Goal: Information Seeking & Learning: Learn about a topic

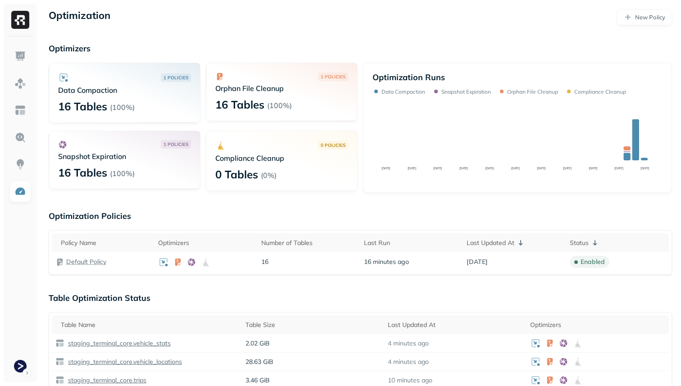
click at [19, 55] on img at bounding box center [20, 56] width 12 height 12
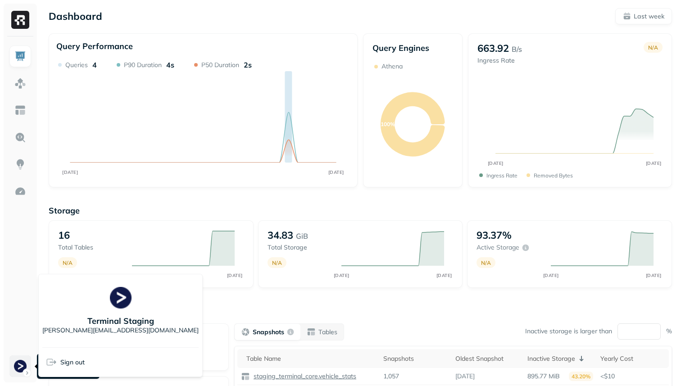
click at [24, 367] on html "Dashboard Last week Query Performance AUG [DATE] Queries 4 P90 Duration 4s P50 …" at bounding box center [340, 250] width 681 height 501
click at [399, 106] on html "Dashboard Last week Query Performance AUG [DATE] Queries 4 P90 Duration 4s P50 …" at bounding box center [340, 250] width 681 height 501
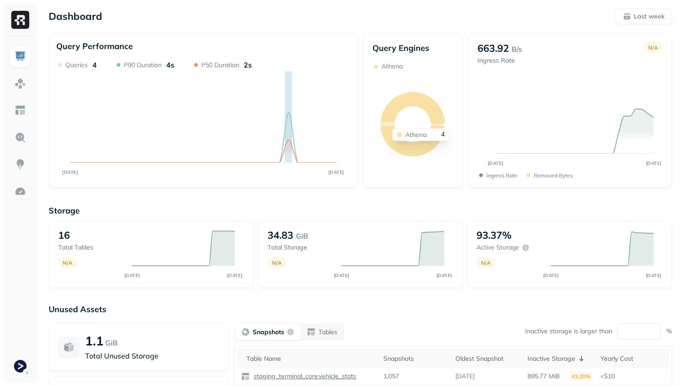
click at [403, 150] on icon at bounding box center [413, 124] width 64 height 64
click at [19, 82] on img at bounding box center [20, 83] width 12 height 12
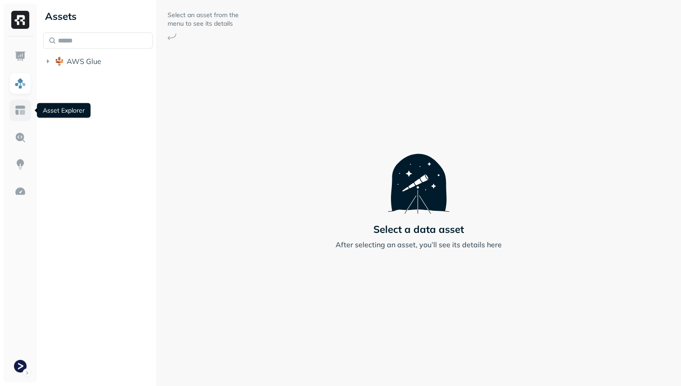
click at [23, 100] on link at bounding box center [20, 111] width 22 height 22
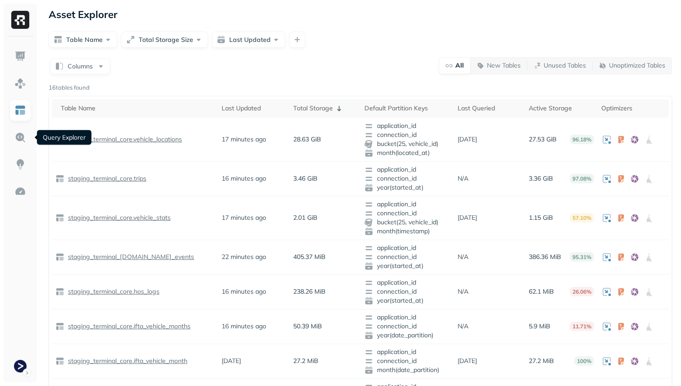
click at [19, 152] on ul at bounding box center [20, 212] width 23 height 332
click at [20, 158] on link at bounding box center [20, 165] width 22 height 22
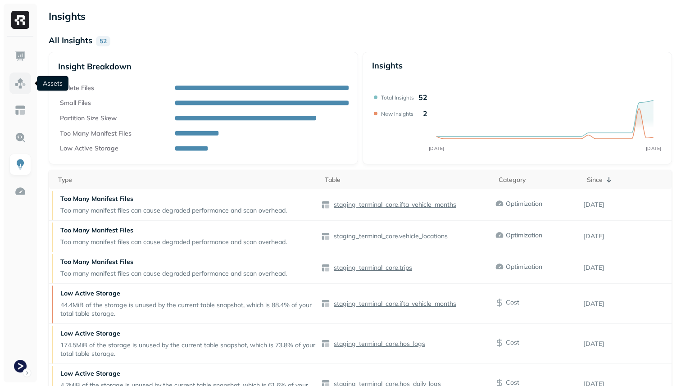
click at [19, 84] on img at bounding box center [20, 83] width 12 height 12
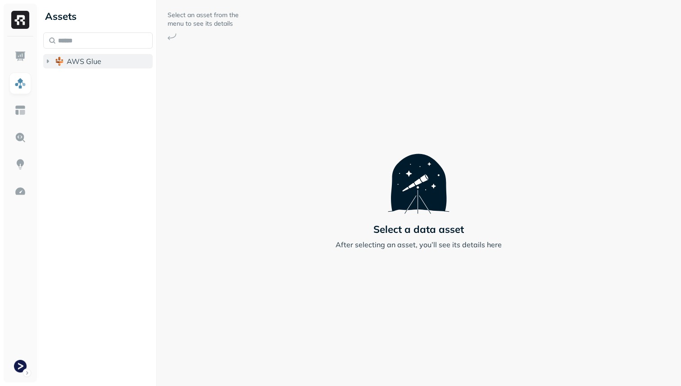
click at [94, 60] on span "AWS Glue" at bounding box center [84, 61] width 35 height 9
click at [90, 75] on span "staging_terminal_core" at bounding box center [113, 78] width 75 height 9
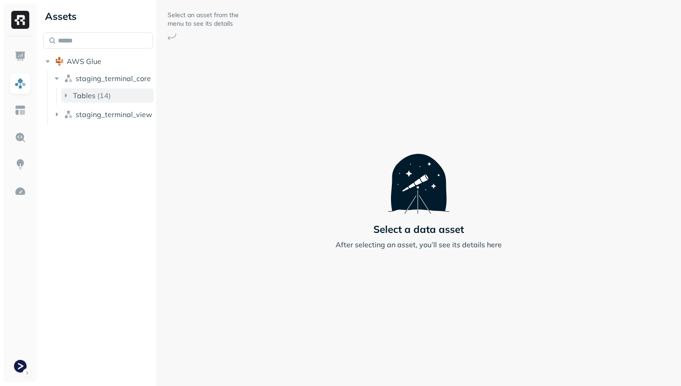
click at [90, 96] on span "Tables" at bounding box center [84, 95] width 23 height 9
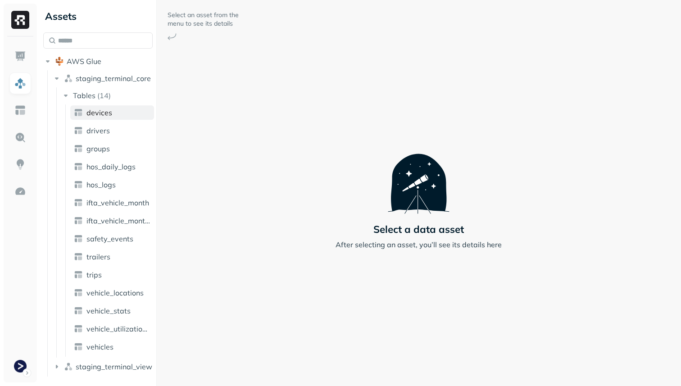
click at [91, 111] on span "devices" at bounding box center [100, 112] width 26 height 9
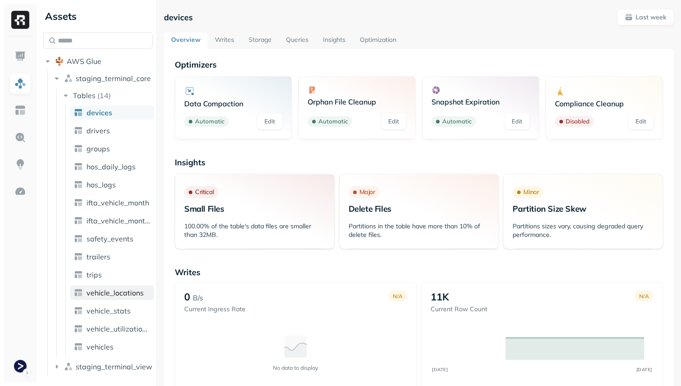
click at [123, 293] on span "vehicle_locations" at bounding box center [115, 292] width 57 height 9
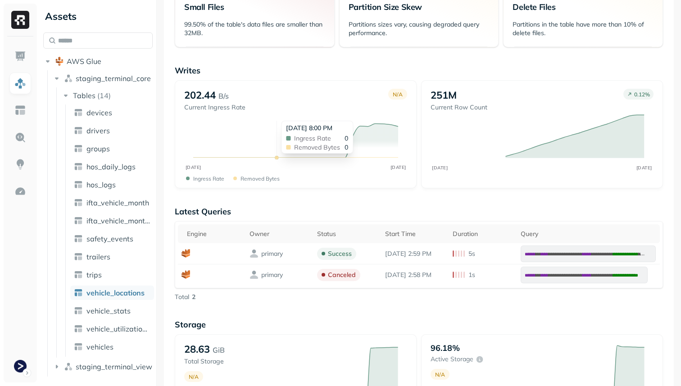
scroll to position [203, 0]
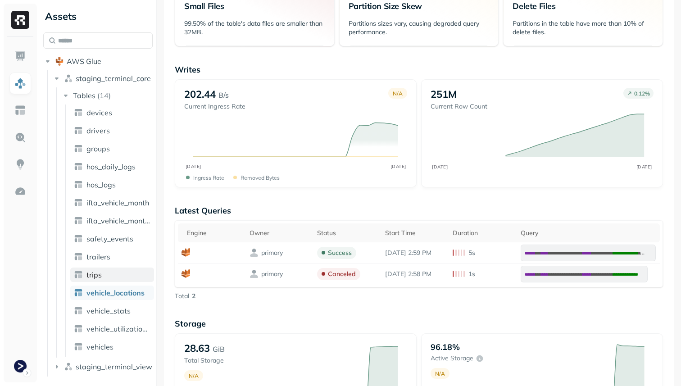
click at [130, 269] on link "trips" at bounding box center [112, 275] width 84 height 14
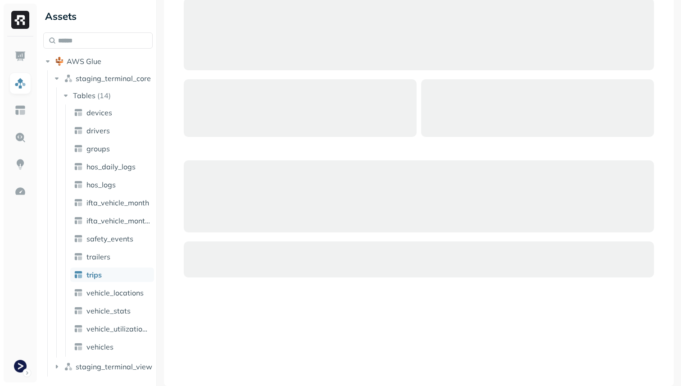
scroll to position [59, 0]
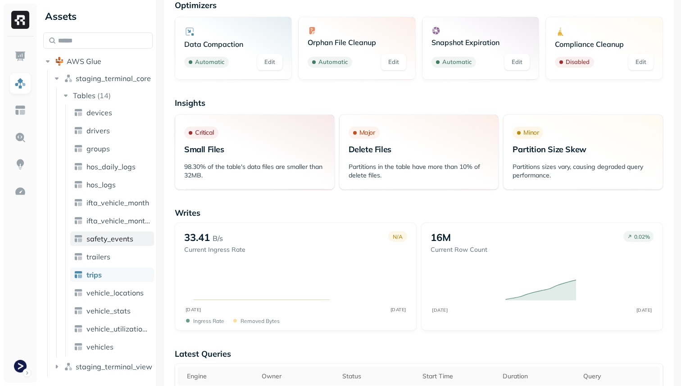
click at [121, 243] on link "safety_events" at bounding box center [112, 239] width 84 height 14
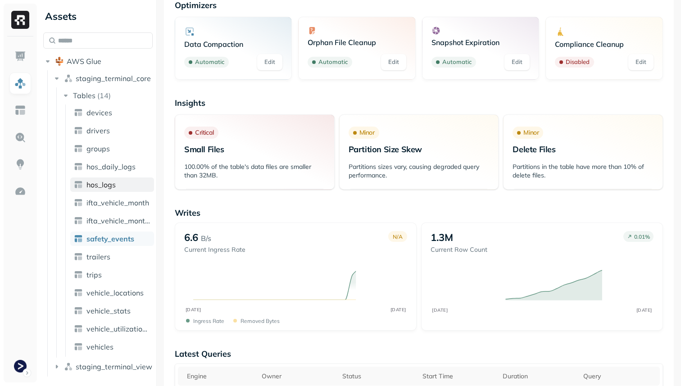
click at [107, 188] on span "hos_logs" at bounding box center [101, 184] width 29 height 9
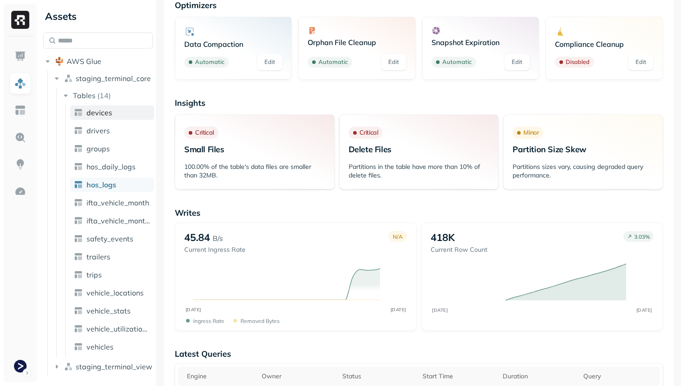
click at [102, 119] on link "devices" at bounding box center [112, 112] width 84 height 14
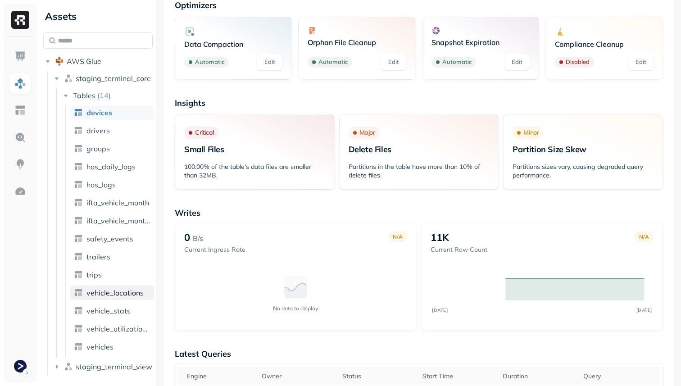
click at [120, 291] on span "vehicle_locations" at bounding box center [115, 292] width 57 height 9
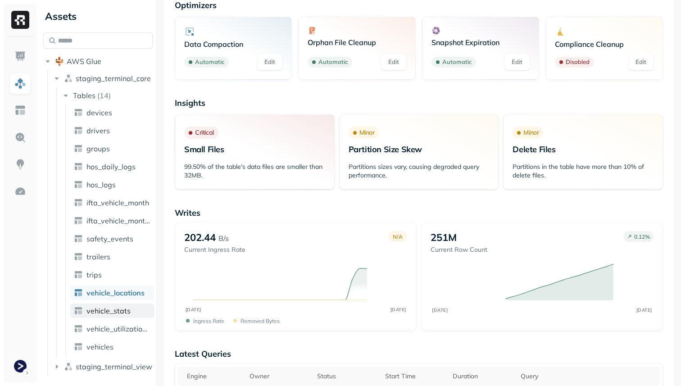
click at [120, 313] on span "vehicle_stats" at bounding box center [109, 310] width 44 height 9
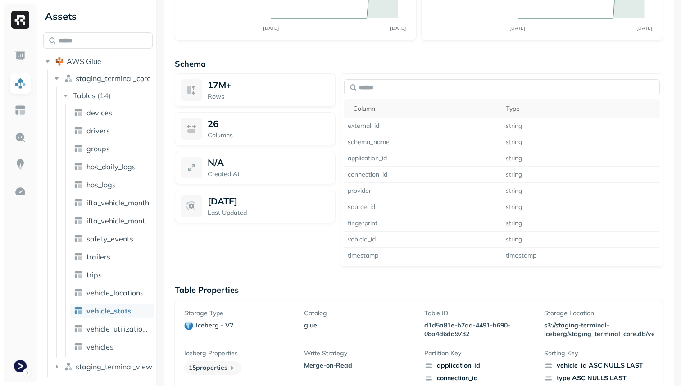
scroll to position [606, 0]
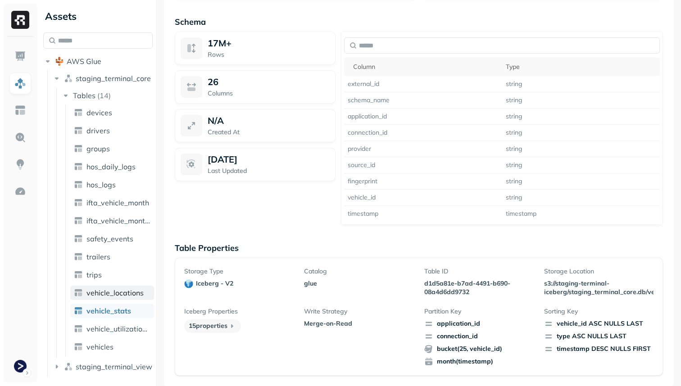
click at [116, 295] on span "vehicle_locations" at bounding box center [115, 292] width 57 height 9
